Goal: Find specific page/section: Find specific page/section

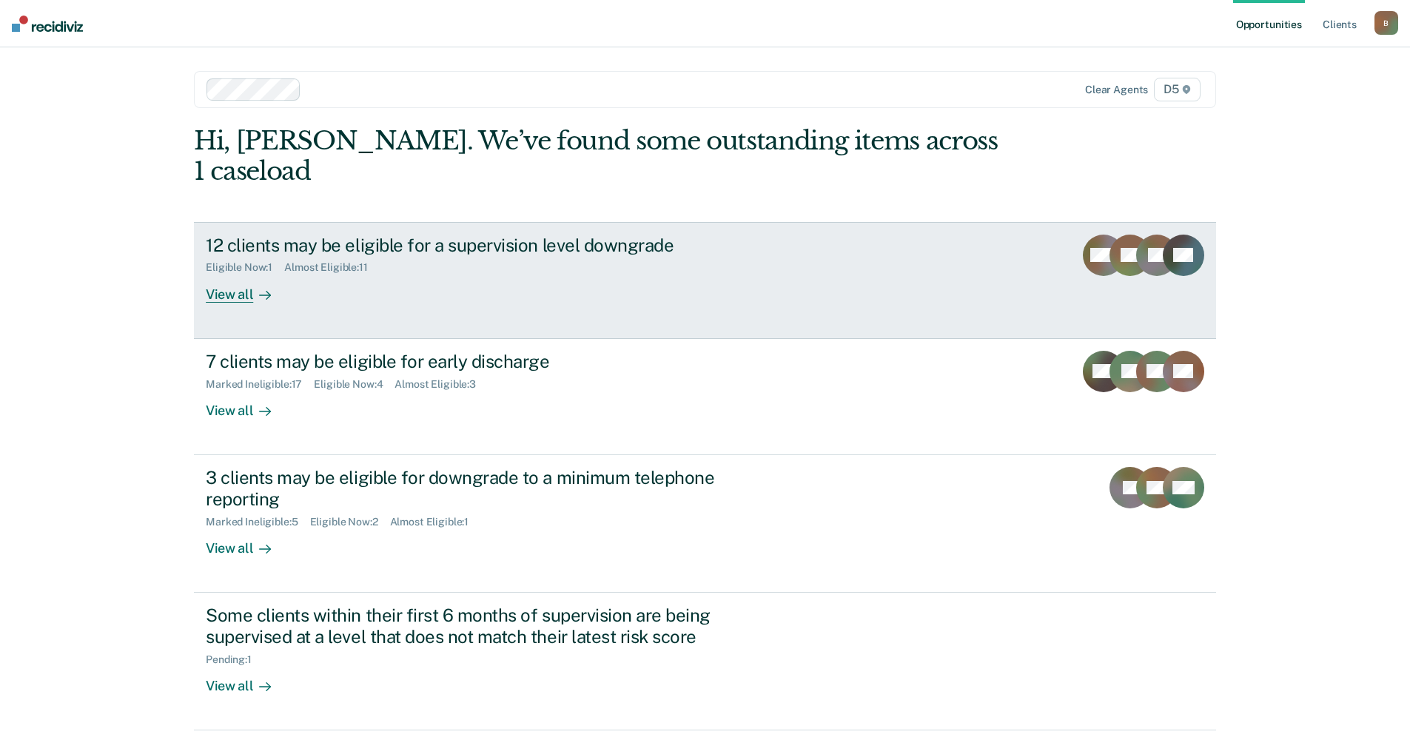
click at [218, 274] on div "View all" at bounding box center [247, 288] width 83 height 29
